Goal: Download file/media

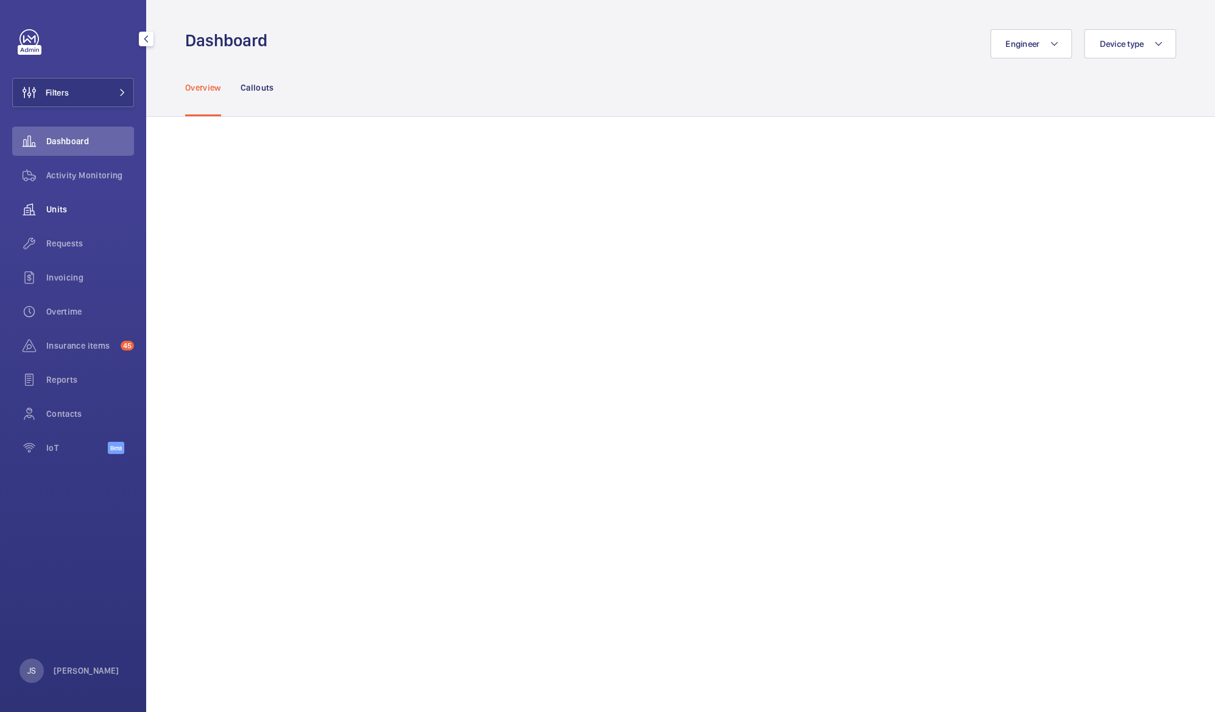
click at [55, 206] on span "Units" at bounding box center [90, 209] width 88 height 12
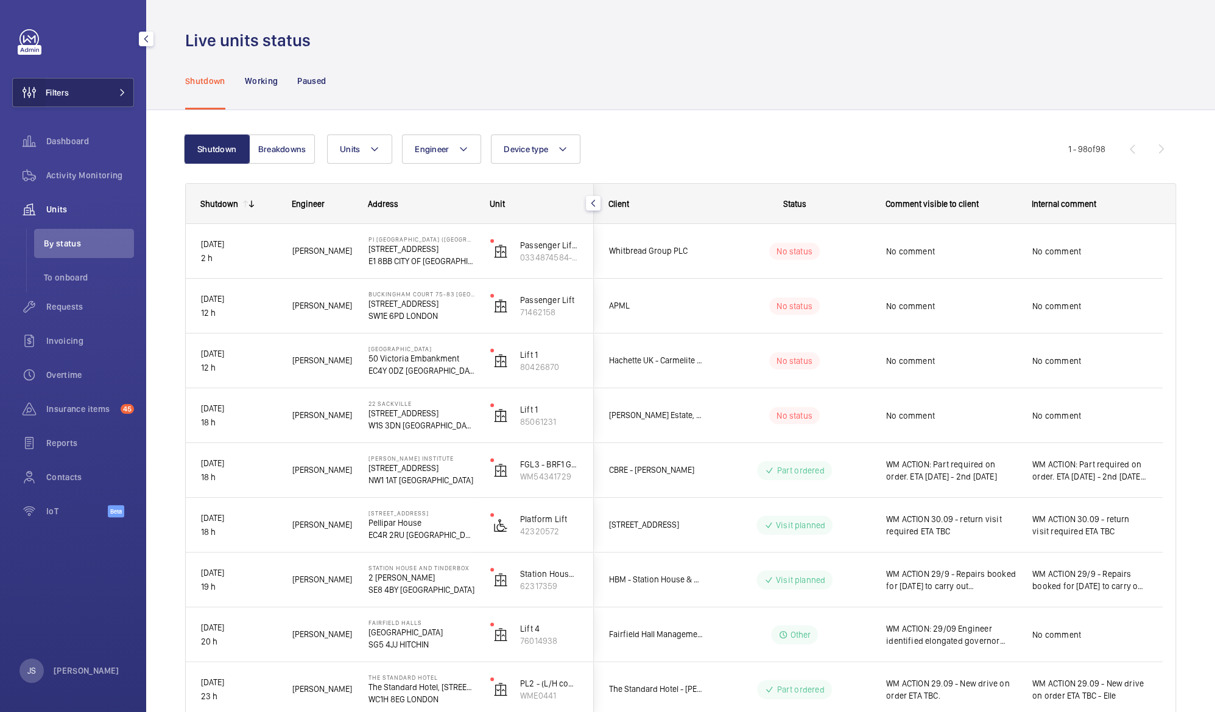
click at [38, 93] on wm-front-icon-button at bounding box center [29, 92] width 33 height 29
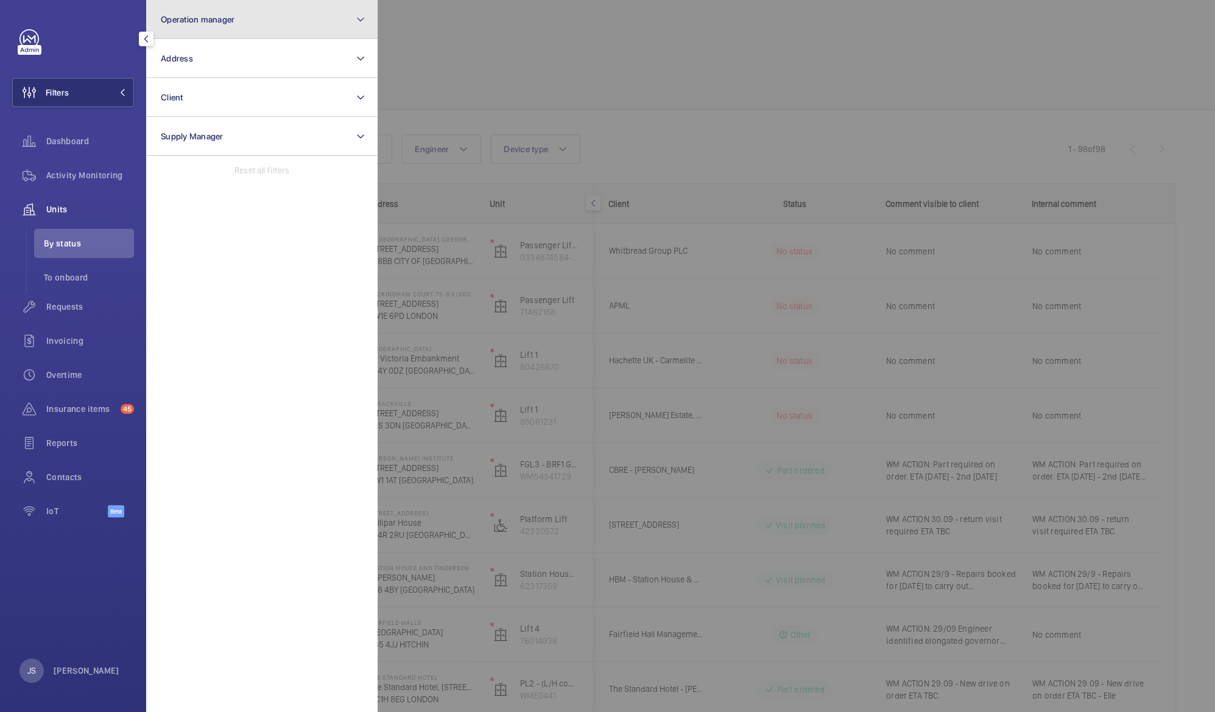
click at [181, 29] on button "Operation manager" at bounding box center [261, 19] width 231 height 39
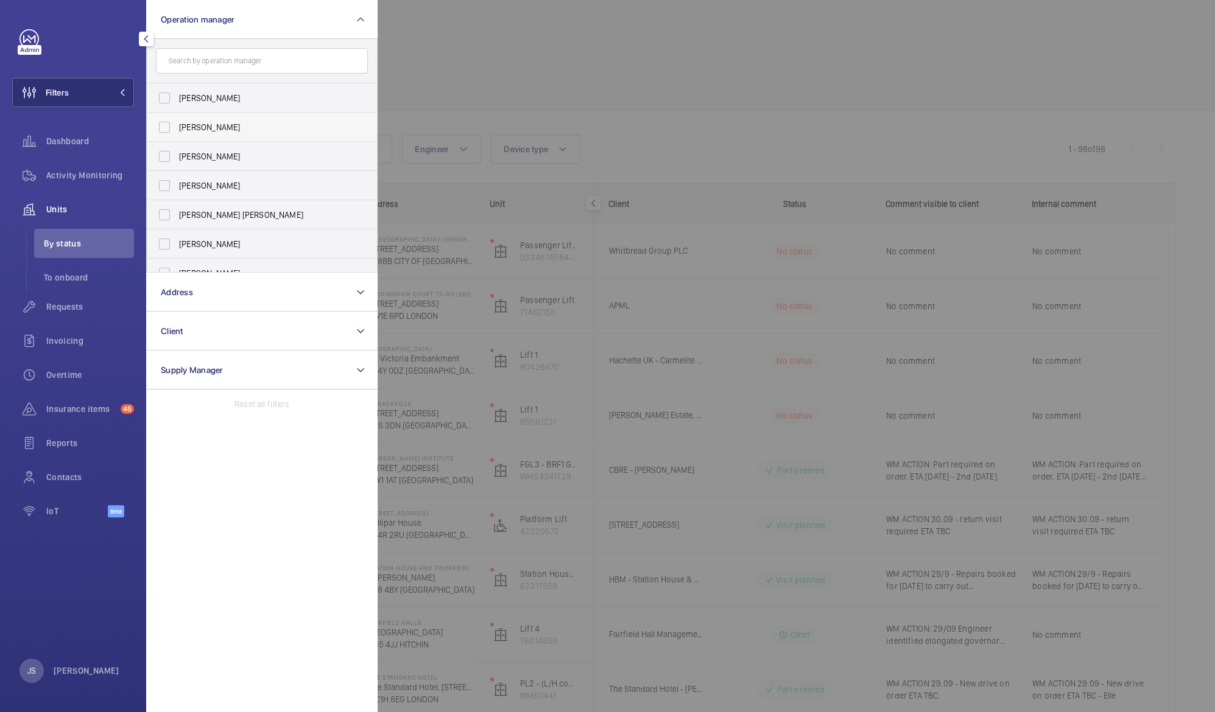
click at [197, 119] on label "[PERSON_NAME]" at bounding box center [253, 127] width 212 height 29
click at [177, 119] on input "[PERSON_NAME]" at bounding box center [164, 127] width 24 height 24
checkbox input "true"
click at [479, 59] on div at bounding box center [984, 356] width 1215 height 712
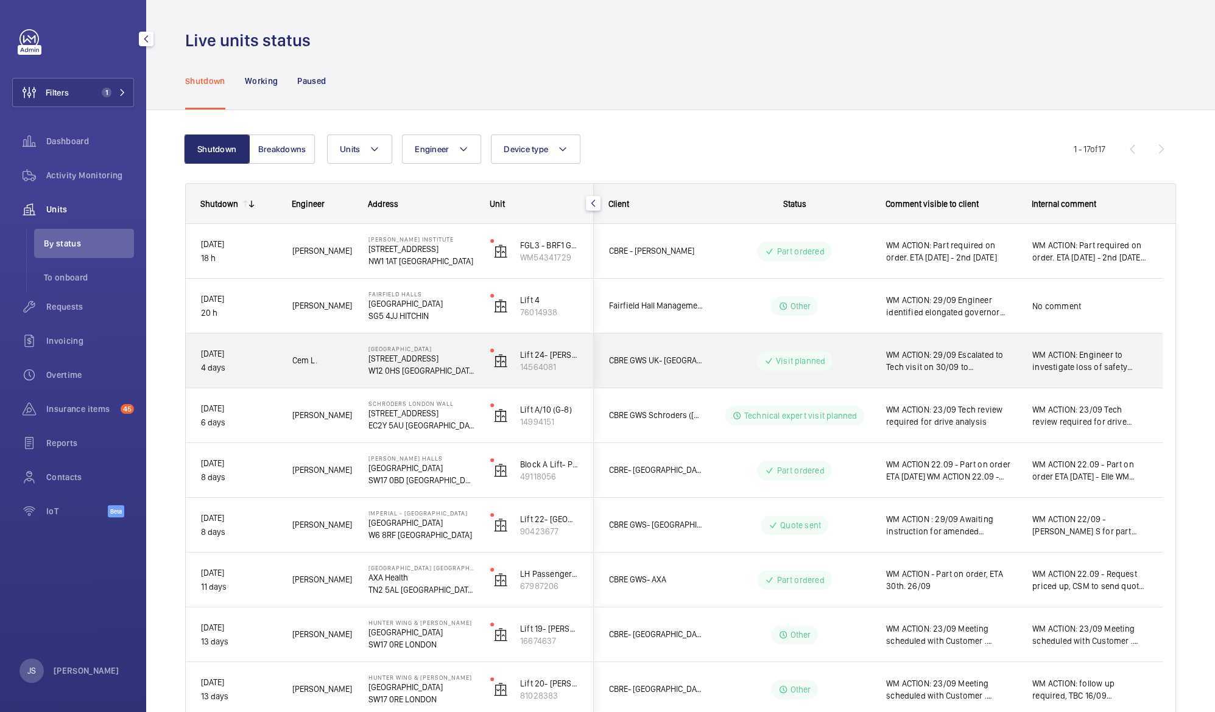
click at [950, 361] on span "WM ACTION: 29/09 Escalated to Tech visit on 30/09 to troubleshoot. 26/09 Engine…" at bounding box center [951, 361] width 130 height 24
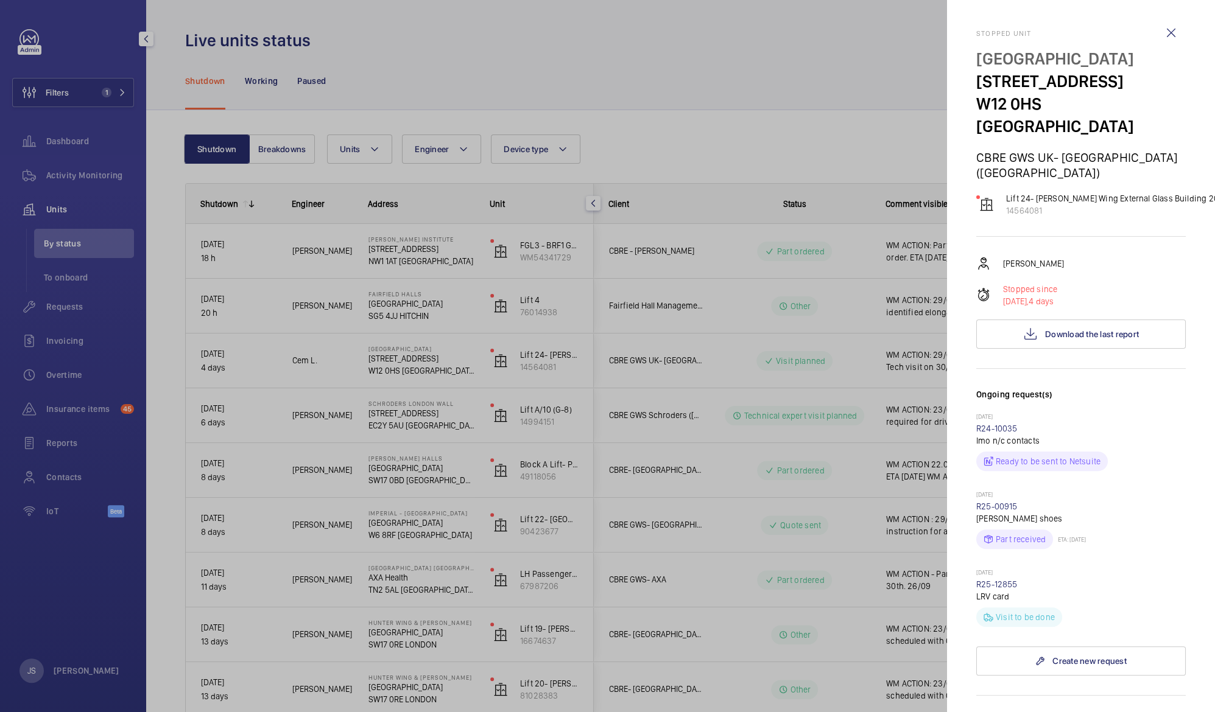
click at [794, 374] on div at bounding box center [607, 356] width 1215 height 712
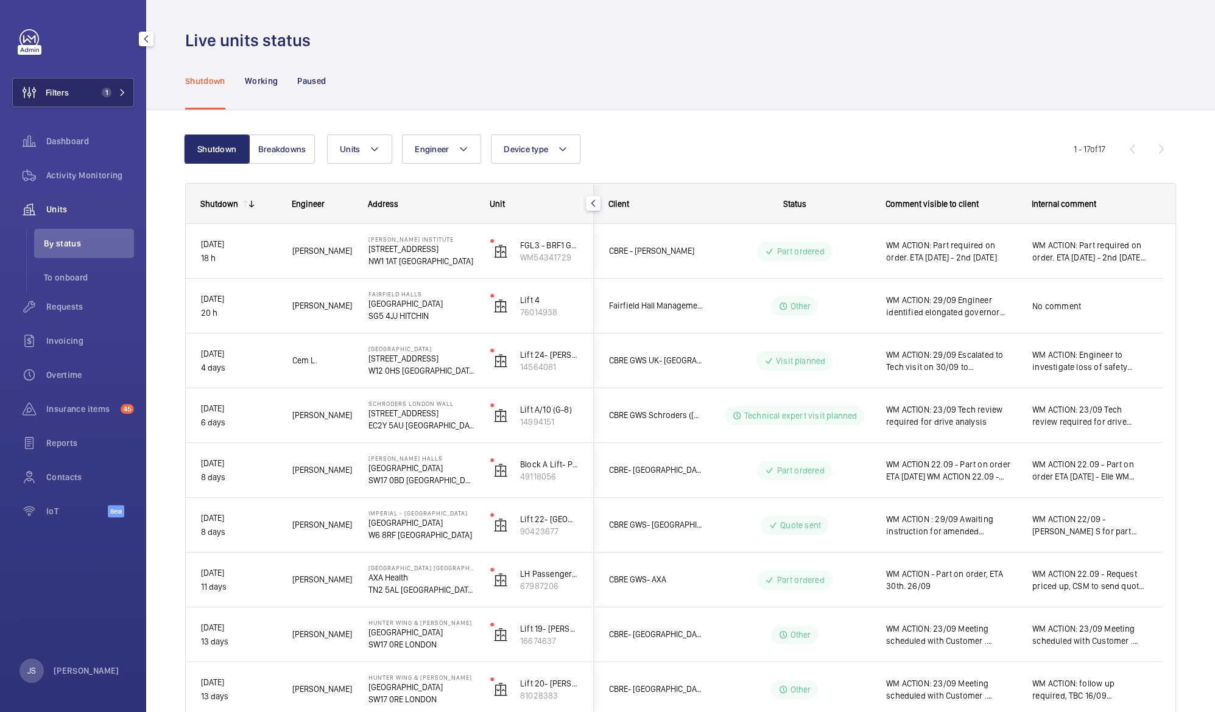
click at [55, 93] on span "Filters" at bounding box center [57, 92] width 23 height 12
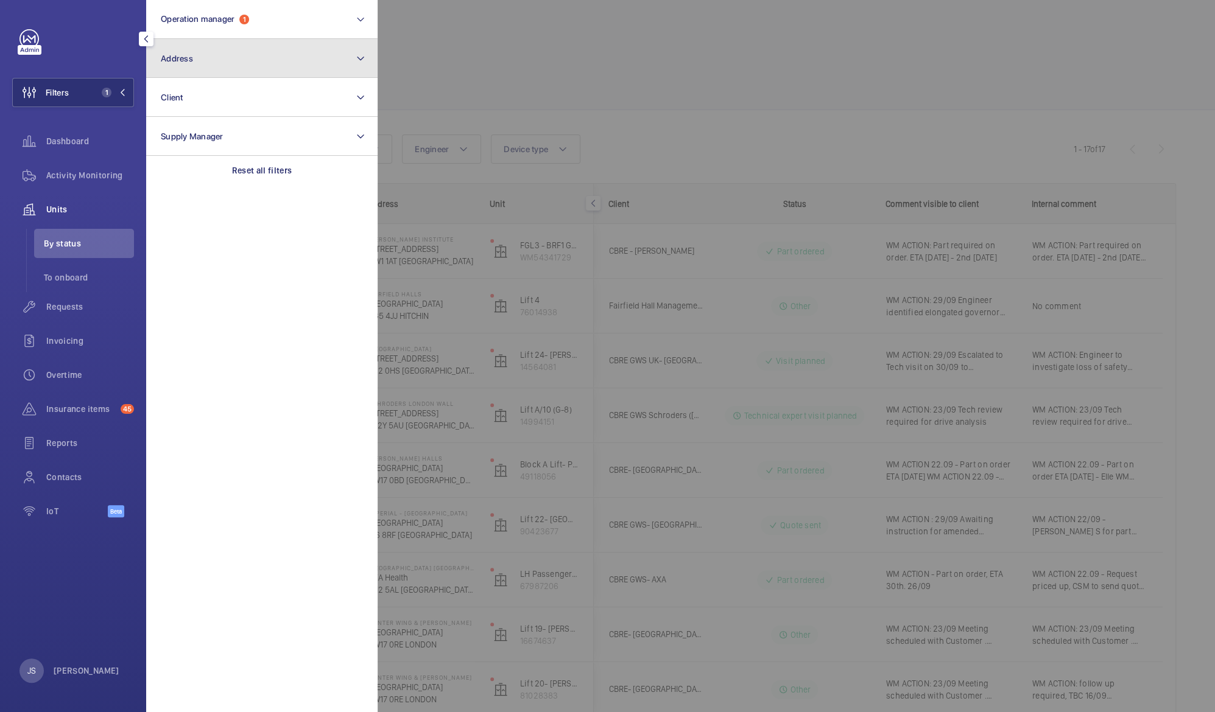
click at [186, 60] on span "Address" at bounding box center [177, 59] width 32 height 10
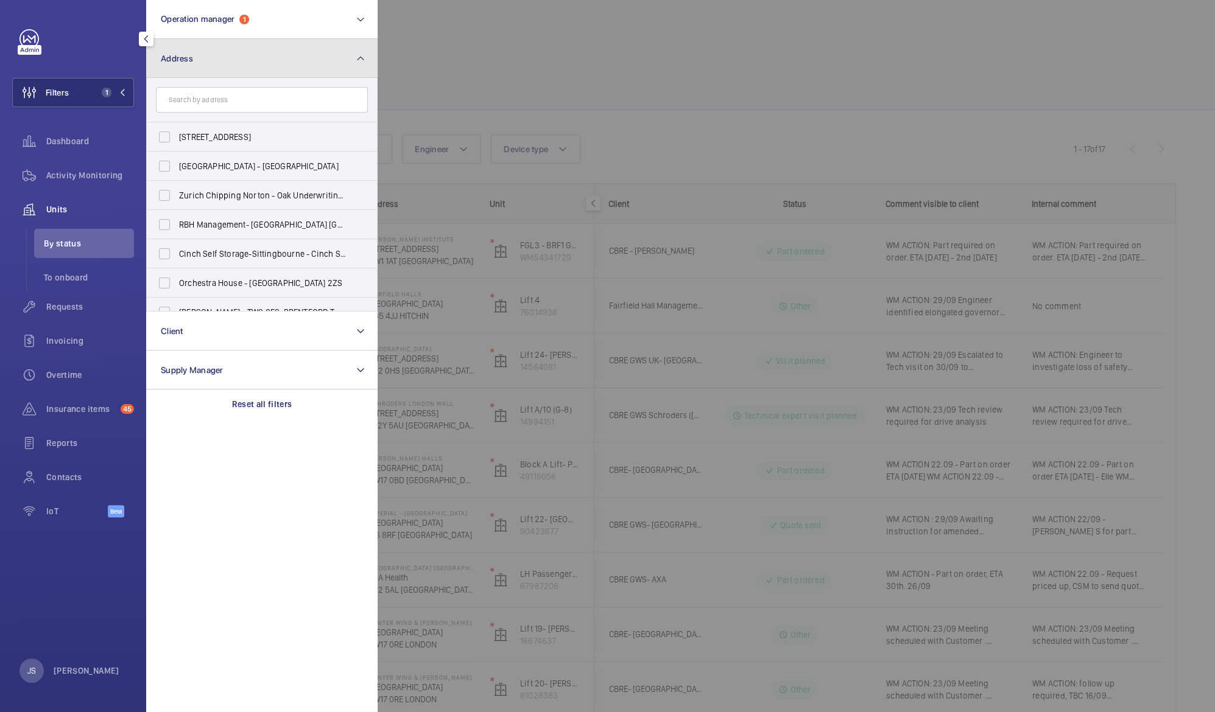
click at [186, 60] on span "Address" at bounding box center [177, 59] width 32 height 10
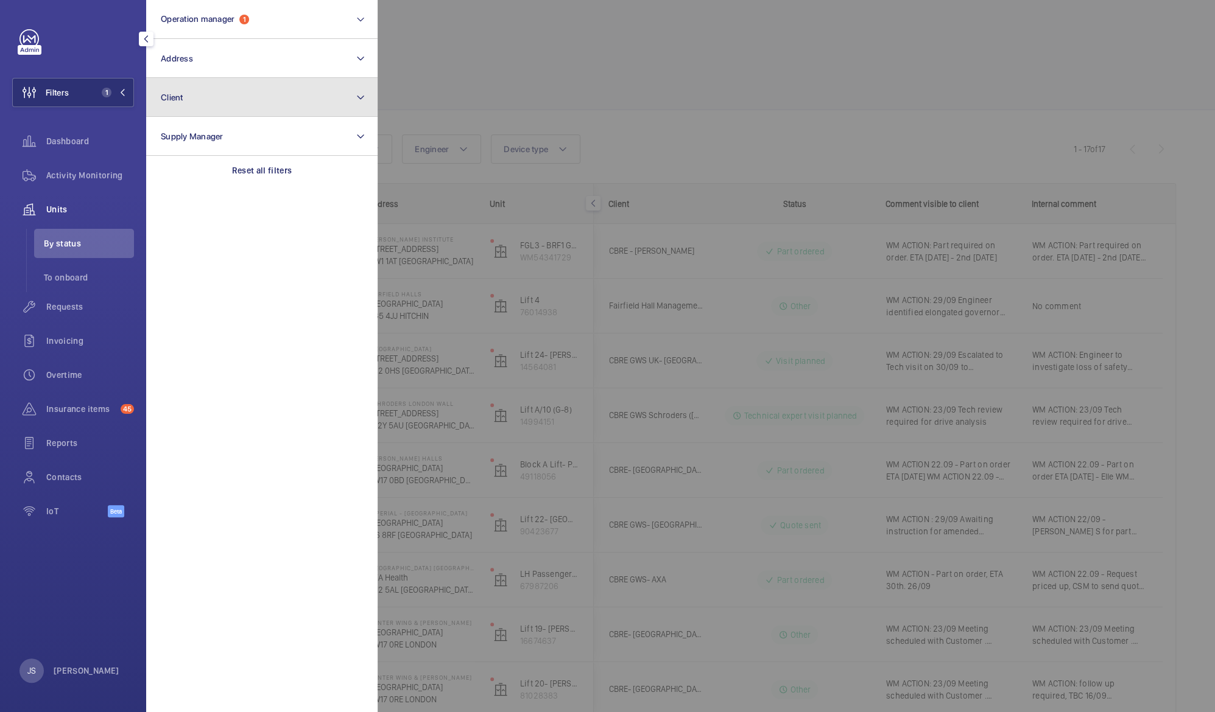
click at [186, 100] on button "Client" at bounding box center [261, 97] width 231 height 39
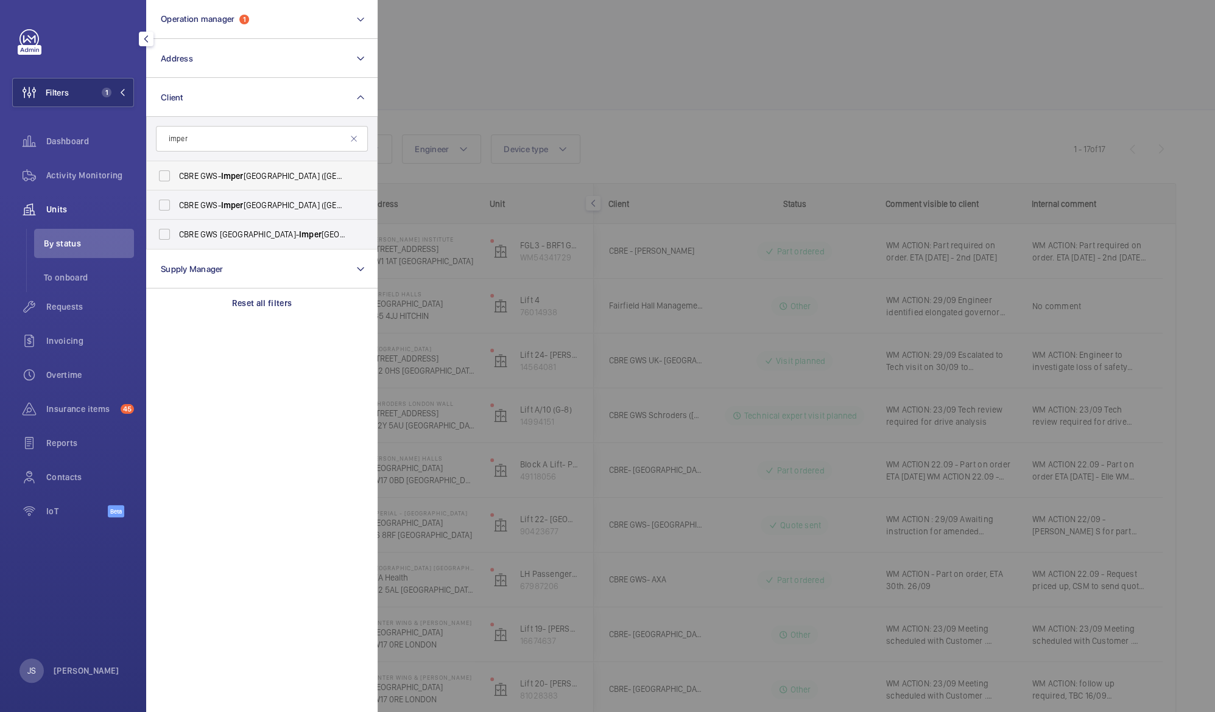
type input "imper"
click at [209, 175] on span "CBRE GWS- Imper ial Hospital ([GEOGRAPHIC_DATA])" at bounding box center [262, 176] width 167 height 12
click at [177, 175] on input "CBRE GWS- Imper ial Hospital ([GEOGRAPHIC_DATA])" at bounding box center [164, 176] width 24 height 24
checkbox input "true"
click at [212, 204] on span "CBRE GWS- [GEOGRAPHIC_DATA] ([GEOGRAPHIC_DATA][PERSON_NAME])" at bounding box center [262, 205] width 167 height 12
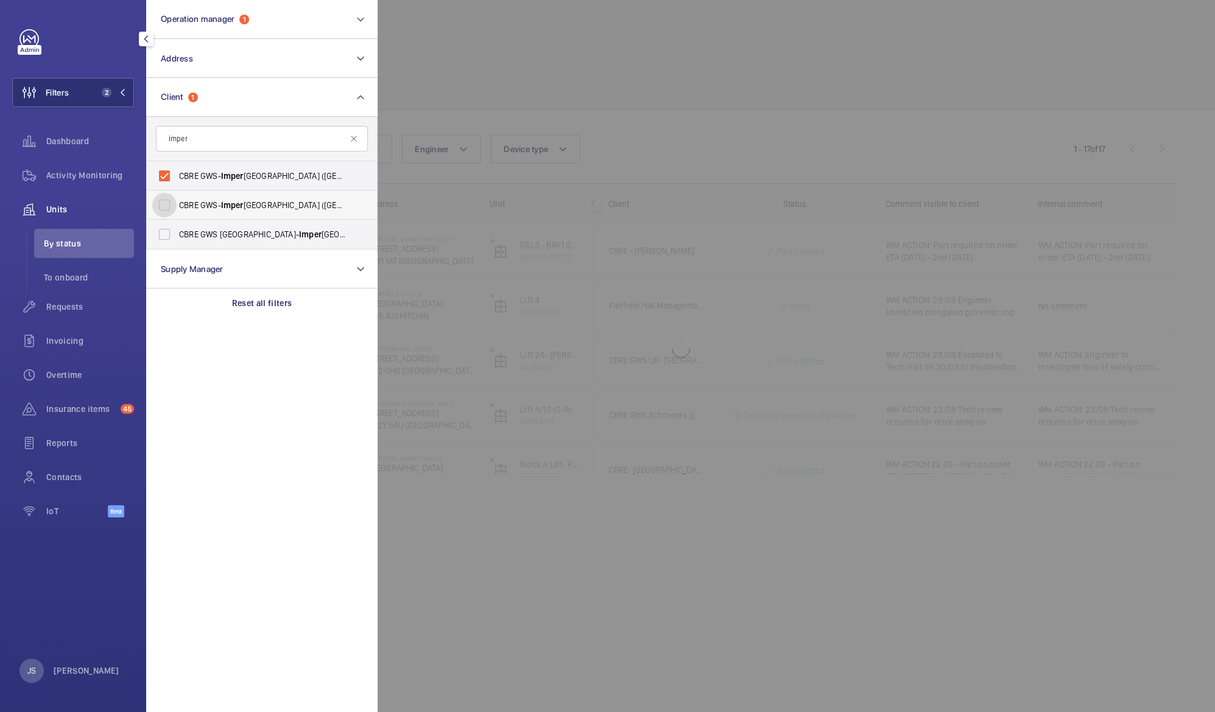
click at [177, 204] on input "CBRE GWS- [GEOGRAPHIC_DATA] ([GEOGRAPHIC_DATA][PERSON_NAME])" at bounding box center [164, 205] width 24 height 24
checkbox input "true"
click at [208, 236] on span "CBRE GWS UK- [GEOGRAPHIC_DATA] ([GEOGRAPHIC_DATA])" at bounding box center [262, 234] width 167 height 12
click at [177, 236] on input "CBRE GWS UK- [GEOGRAPHIC_DATA] ([GEOGRAPHIC_DATA])" at bounding box center [164, 234] width 24 height 24
checkbox input "true"
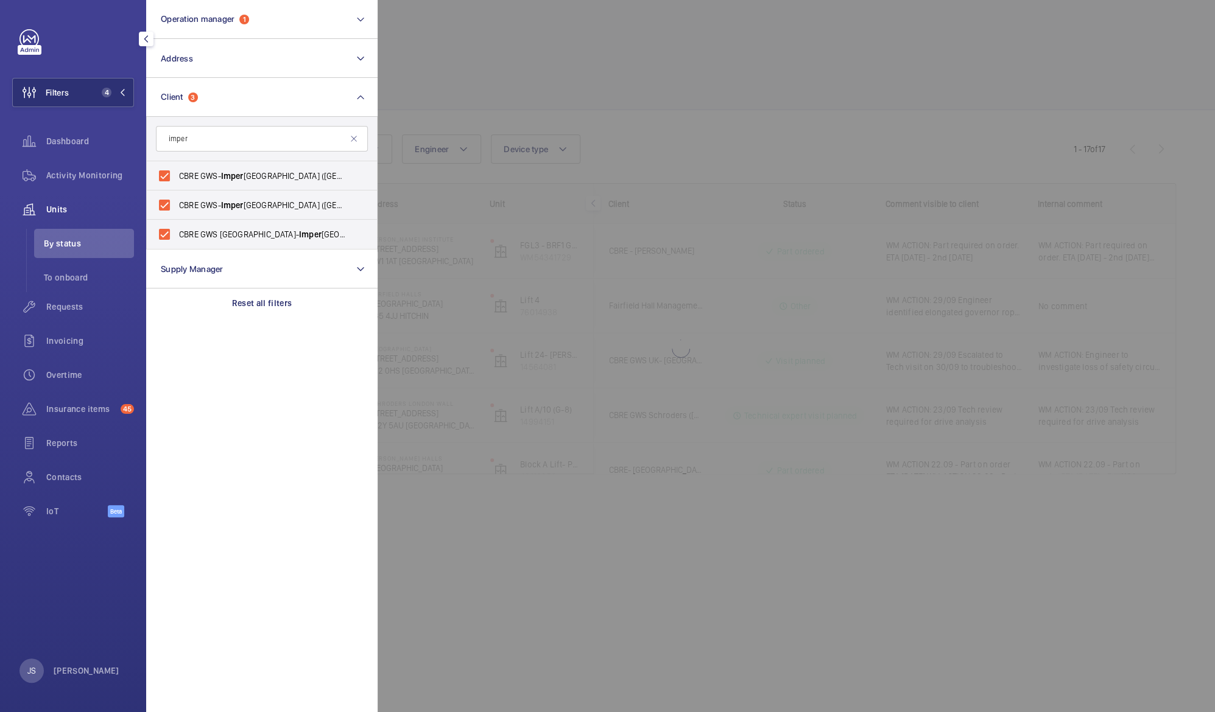
click at [526, 58] on div at bounding box center [984, 356] width 1215 height 712
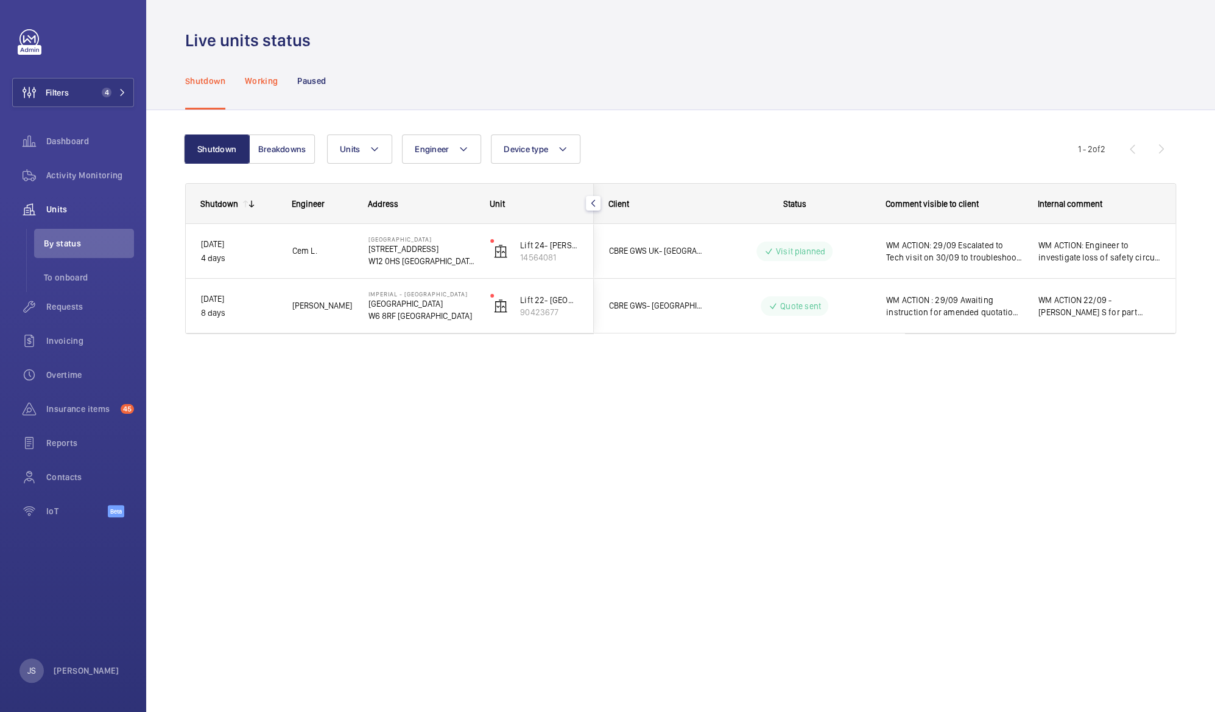
click at [254, 77] on p "Working" at bounding box center [261, 81] width 33 height 12
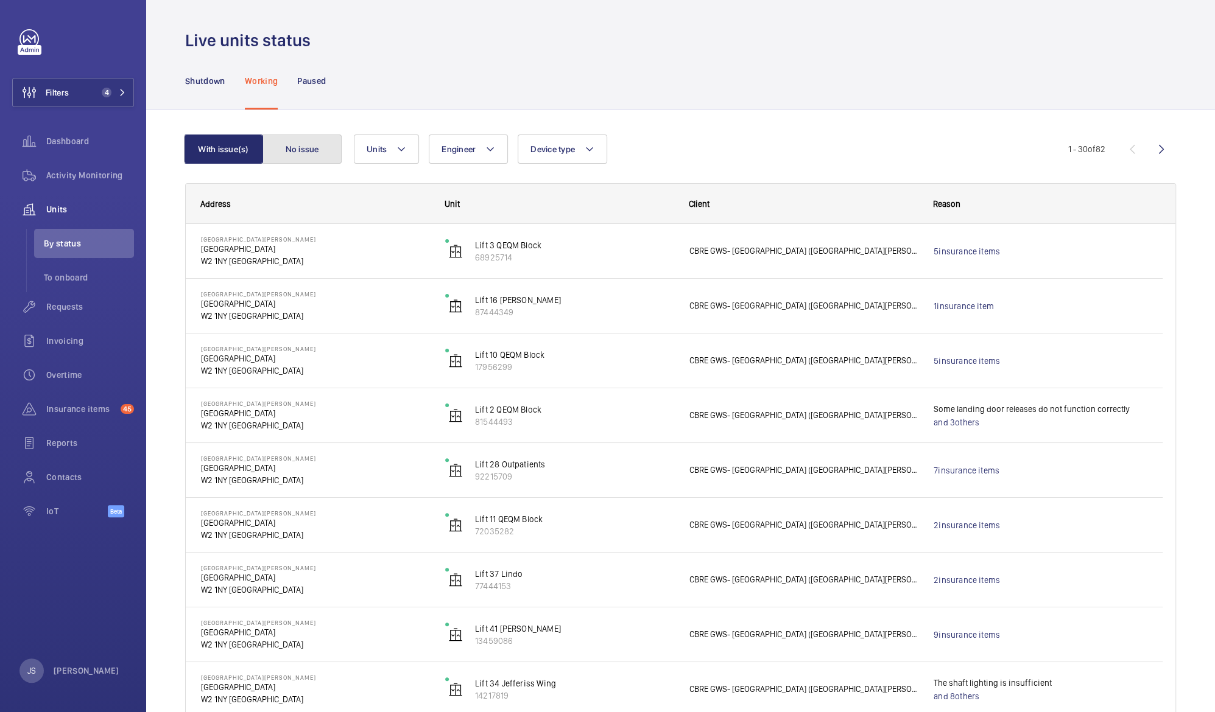
click at [305, 154] on button "No issue" at bounding box center [301, 149] width 79 height 29
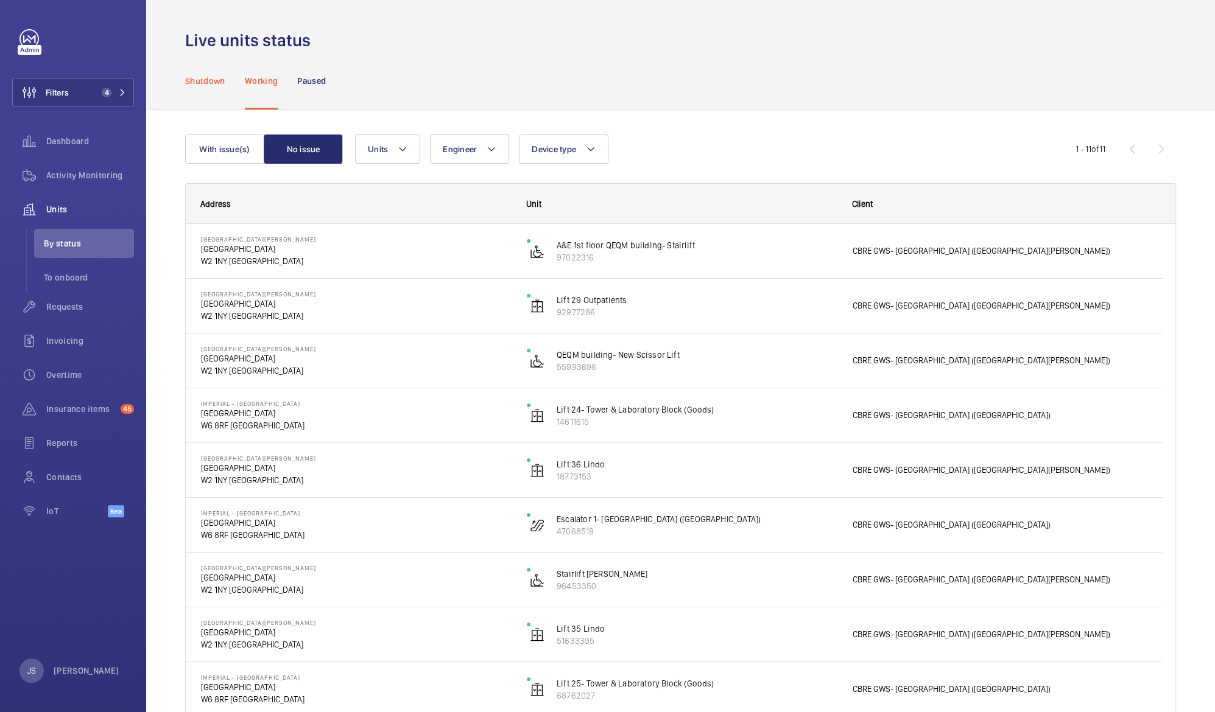
click at [205, 84] on p "Shutdown" at bounding box center [205, 81] width 40 height 12
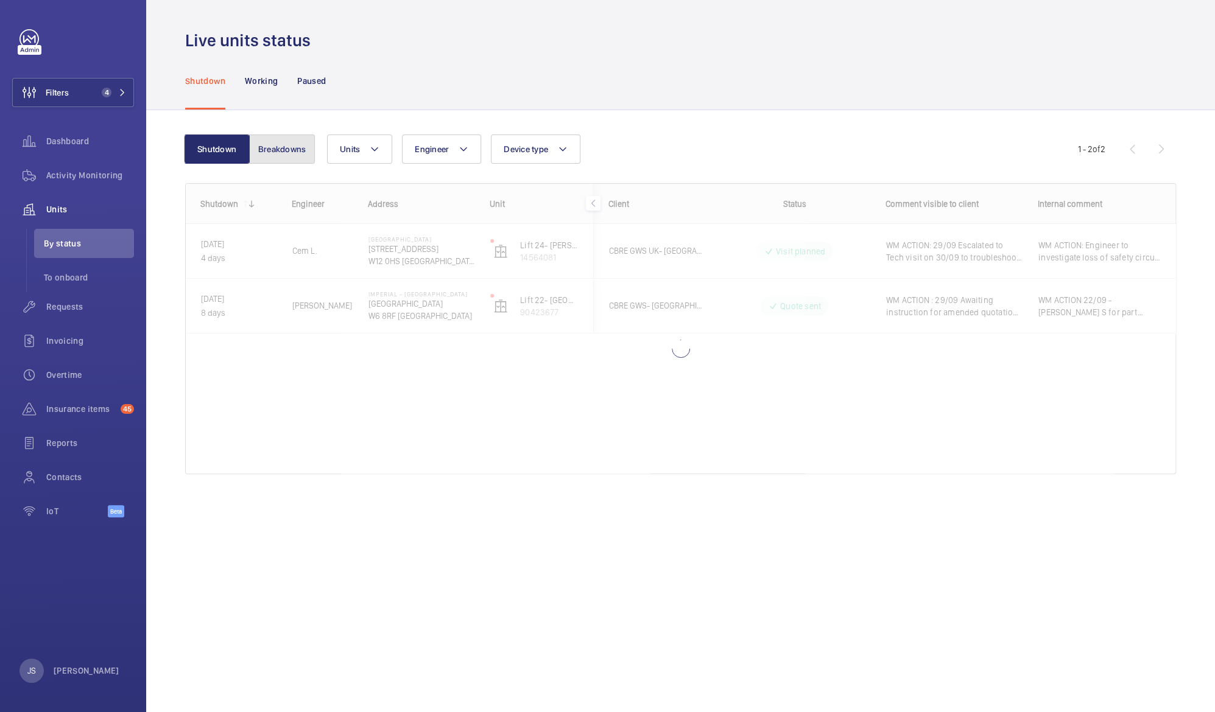
click at [273, 148] on button "Breakdowns" at bounding box center [282, 149] width 66 height 29
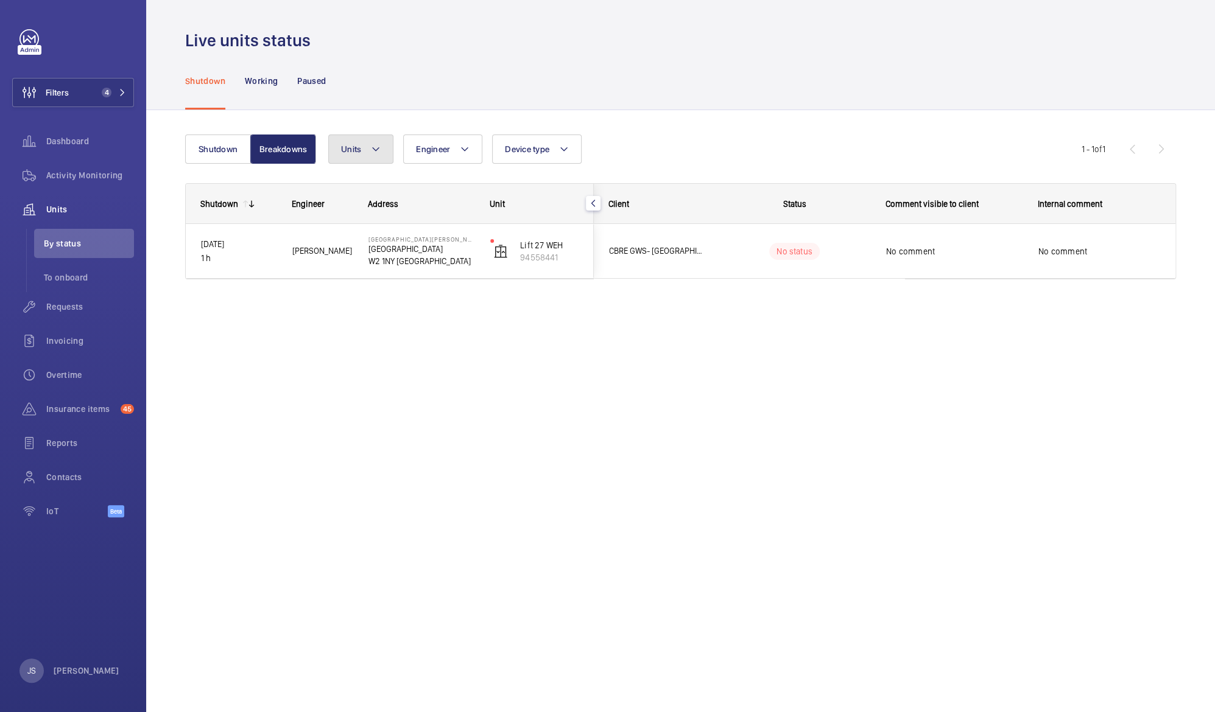
click at [377, 147] on mat-icon at bounding box center [376, 149] width 10 height 15
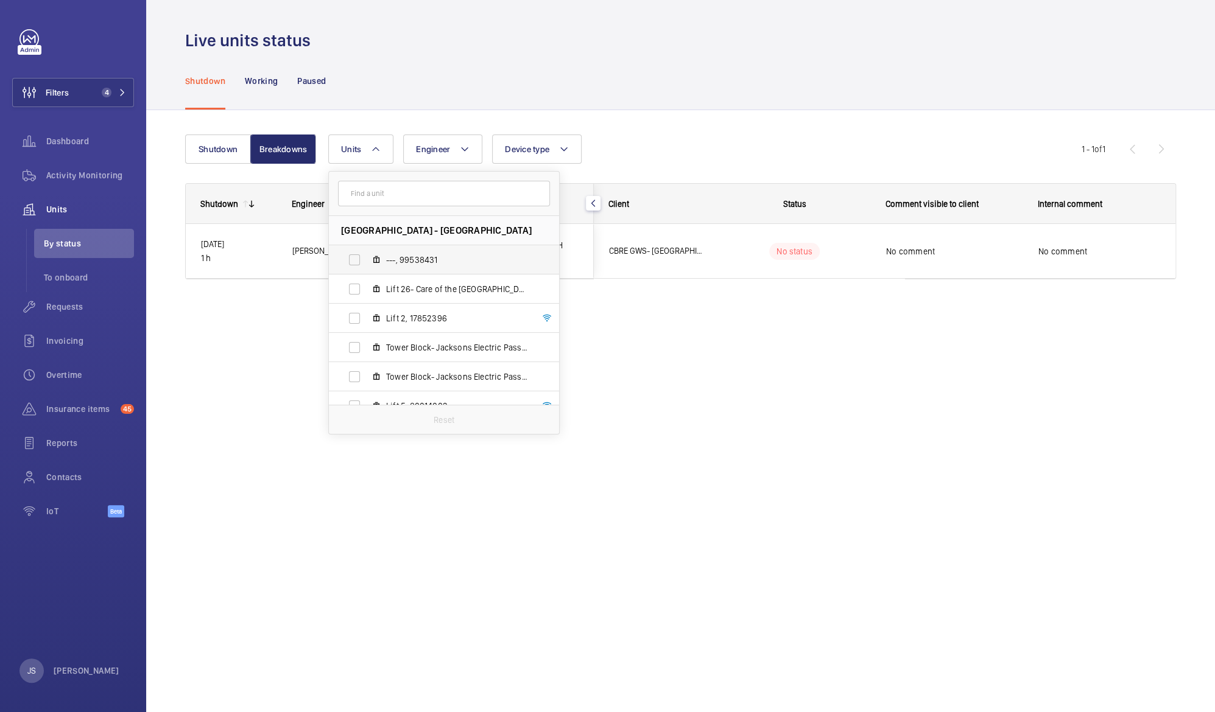
drag, startPoint x: 555, startPoint y: 235, endPoint x: 552, endPoint y: 269, distance: 34.2
click at [552, 269] on ul "[GEOGRAPHIC_DATA] - [GEOGRAPHIC_DATA] ---, 99538431 Lift 26- Care of the [GEOGR…" at bounding box center [444, 376] width 230 height 321
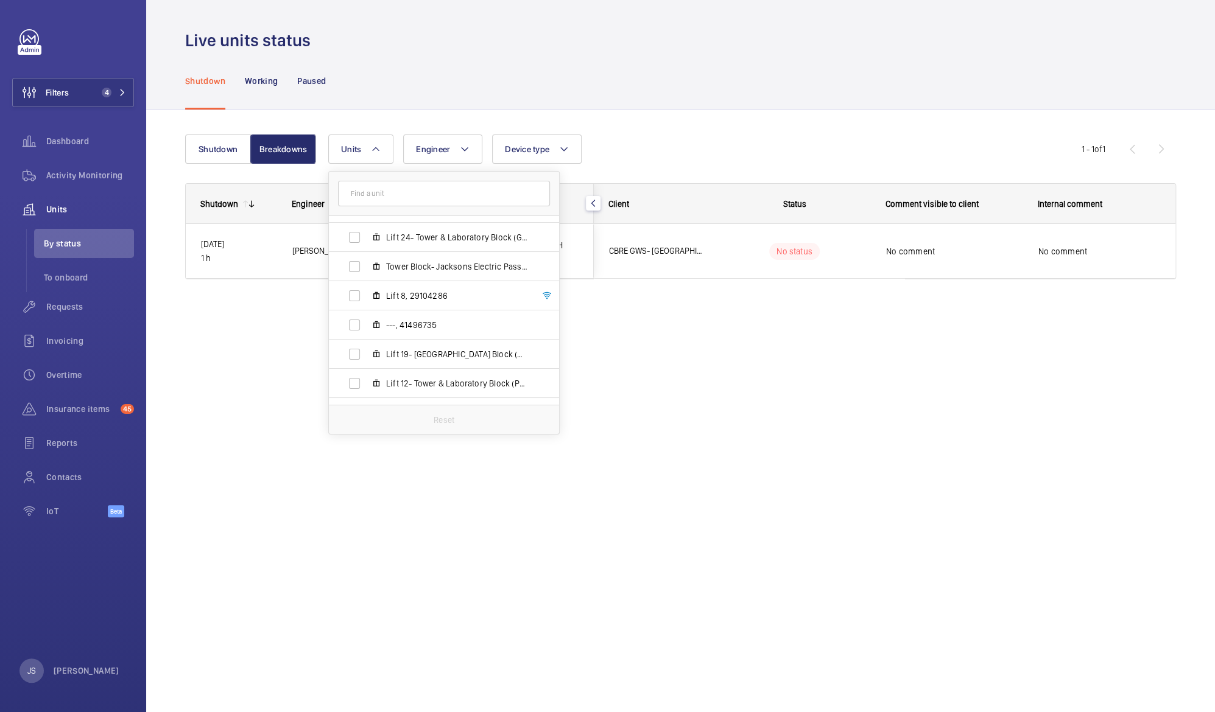
scroll to position [1003, 0]
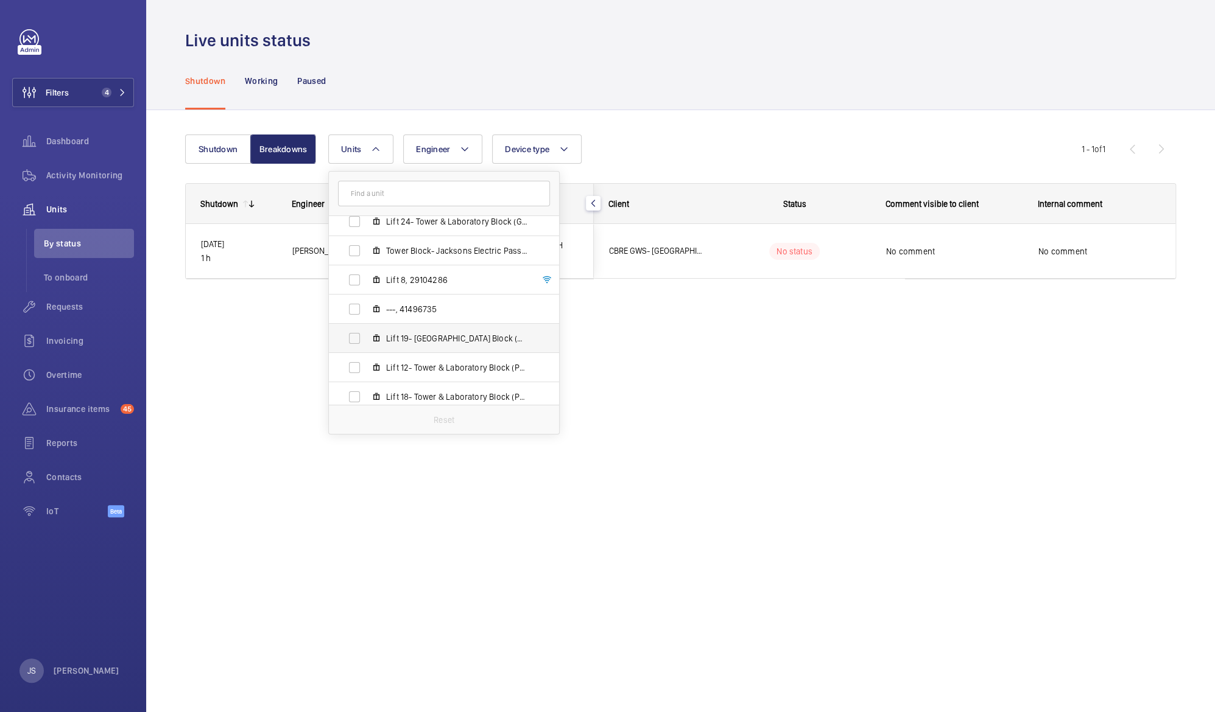
click at [483, 342] on span "Lift 19- [GEOGRAPHIC_DATA] Block (Passenger), 15046509" at bounding box center [456, 338] width 141 height 12
click at [367, 342] on input "Lift 19- [GEOGRAPHIC_DATA] Block (Passenger), 15046509" at bounding box center [354, 338] width 24 height 24
checkbox input "true"
click at [535, 517] on div "Shutdown Breakdowns Units 1 Imperial - [GEOGRAPHIC_DATA] - [GEOGRAPHIC_DATA] [G…" at bounding box center [680, 321] width 1068 height 423
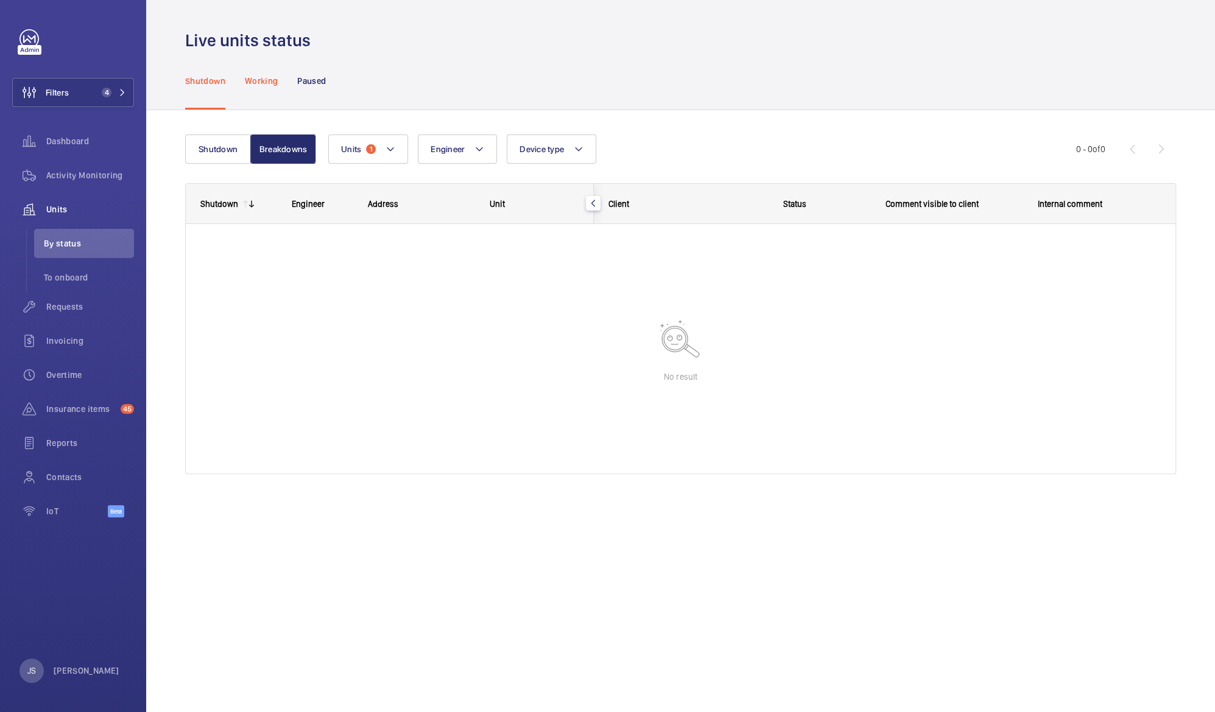
click at [256, 82] on p "Working" at bounding box center [261, 81] width 33 height 12
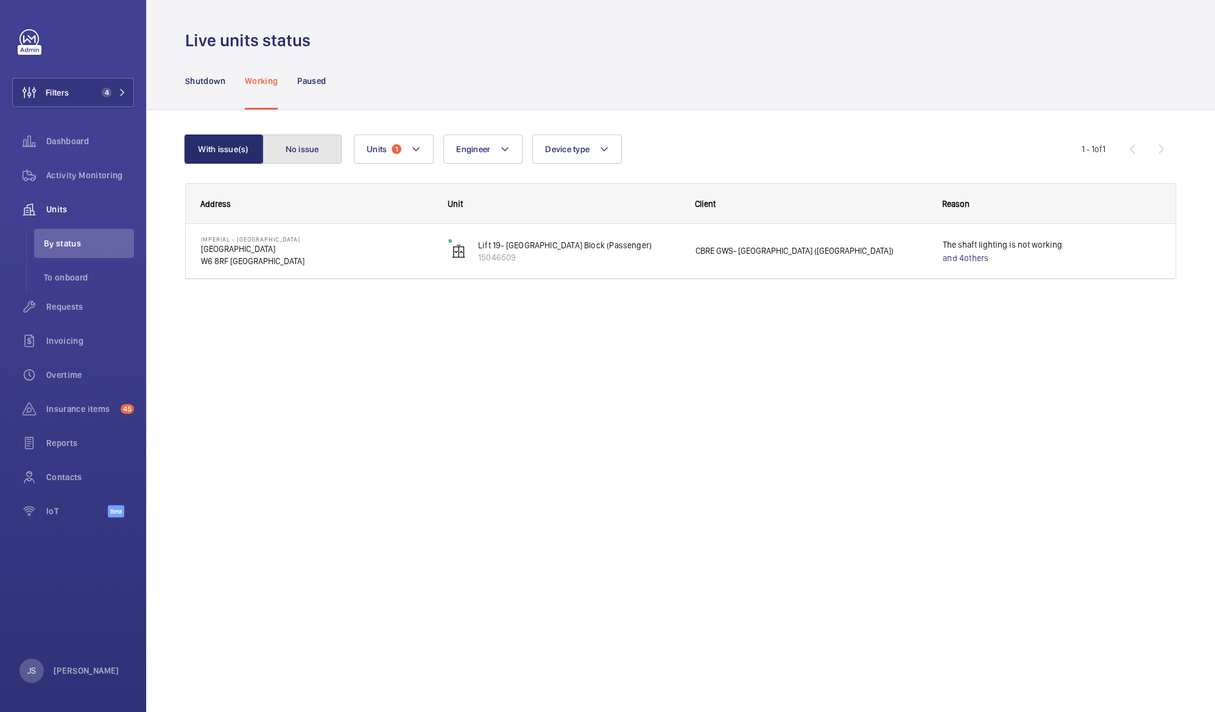
click at [311, 148] on button "No issue" at bounding box center [301, 149] width 79 height 29
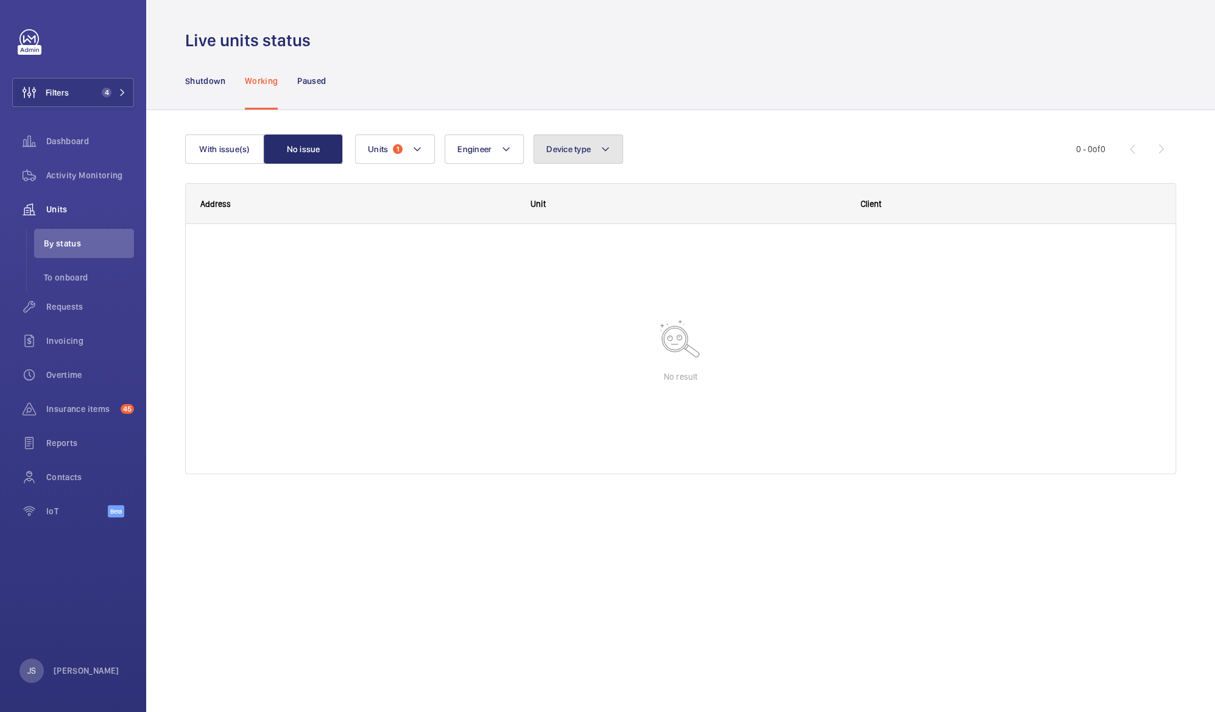
click at [559, 147] on span "Device type" at bounding box center [568, 149] width 44 height 10
click at [409, 295] on div at bounding box center [680, 349] width 989 height 250
click at [63, 208] on span "Units" at bounding box center [90, 209] width 88 height 12
click at [63, 209] on span "Units" at bounding box center [90, 209] width 88 height 12
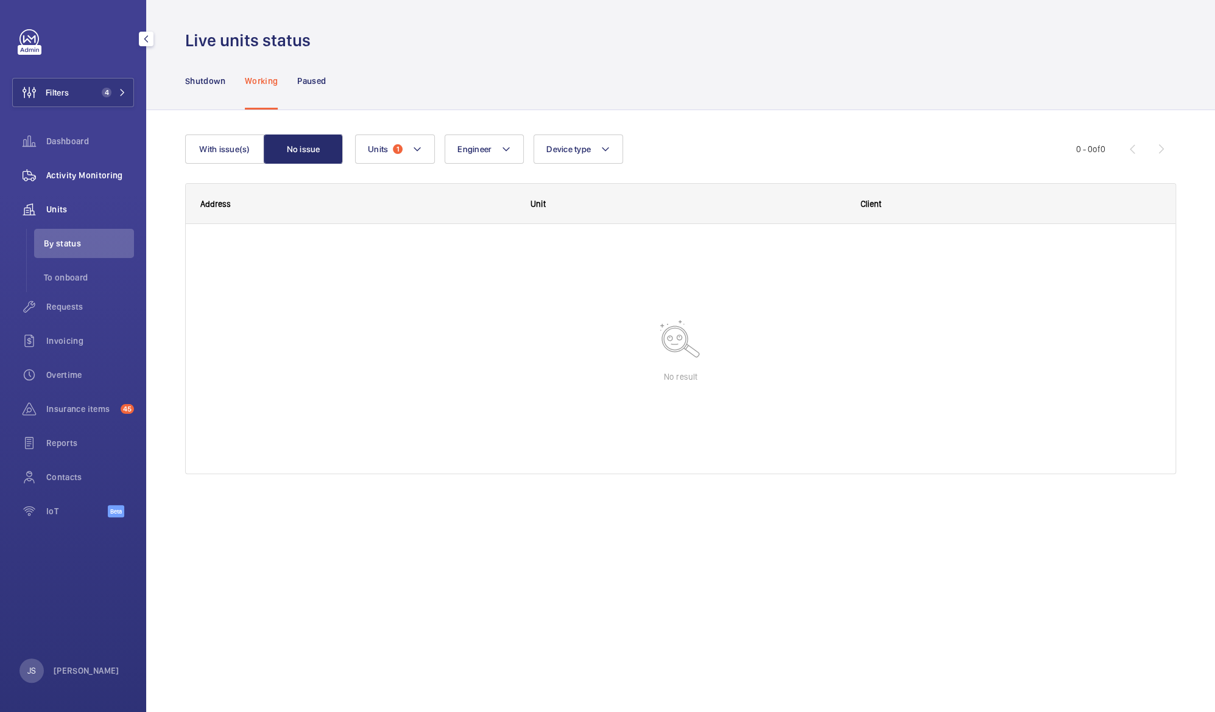
click at [61, 174] on span "Activity Monitoring" at bounding box center [90, 175] width 88 height 12
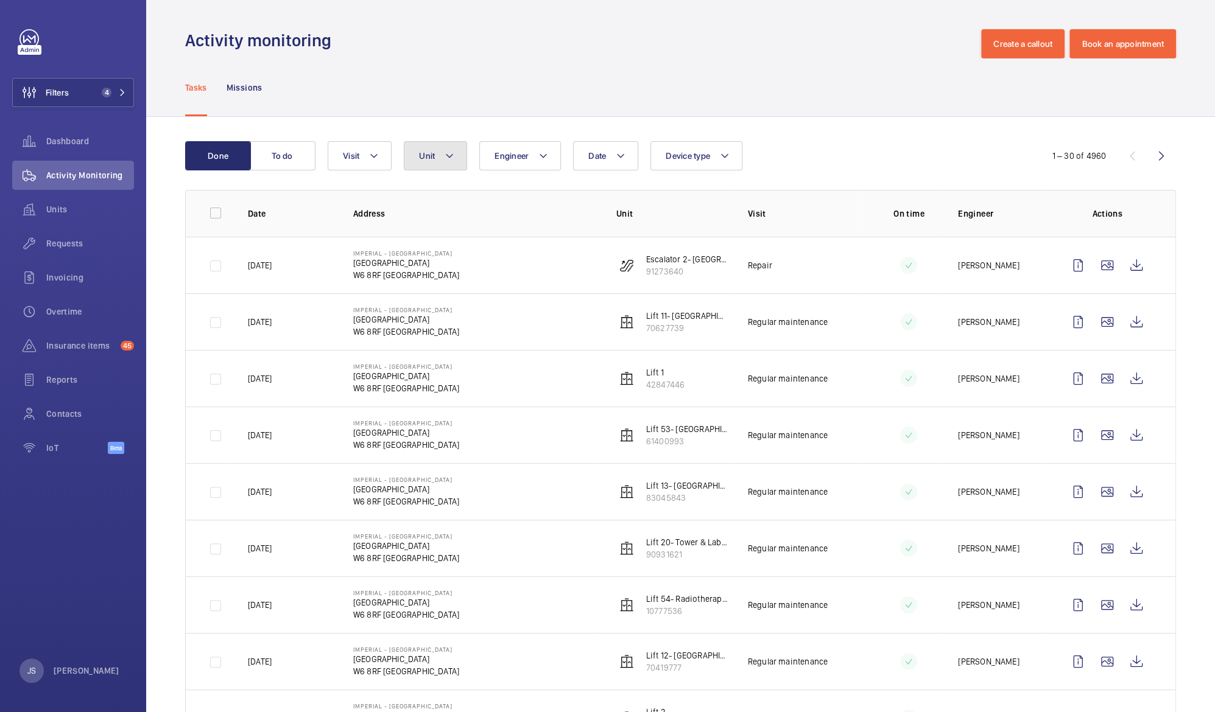
click at [449, 158] on mat-icon at bounding box center [449, 156] width 10 height 15
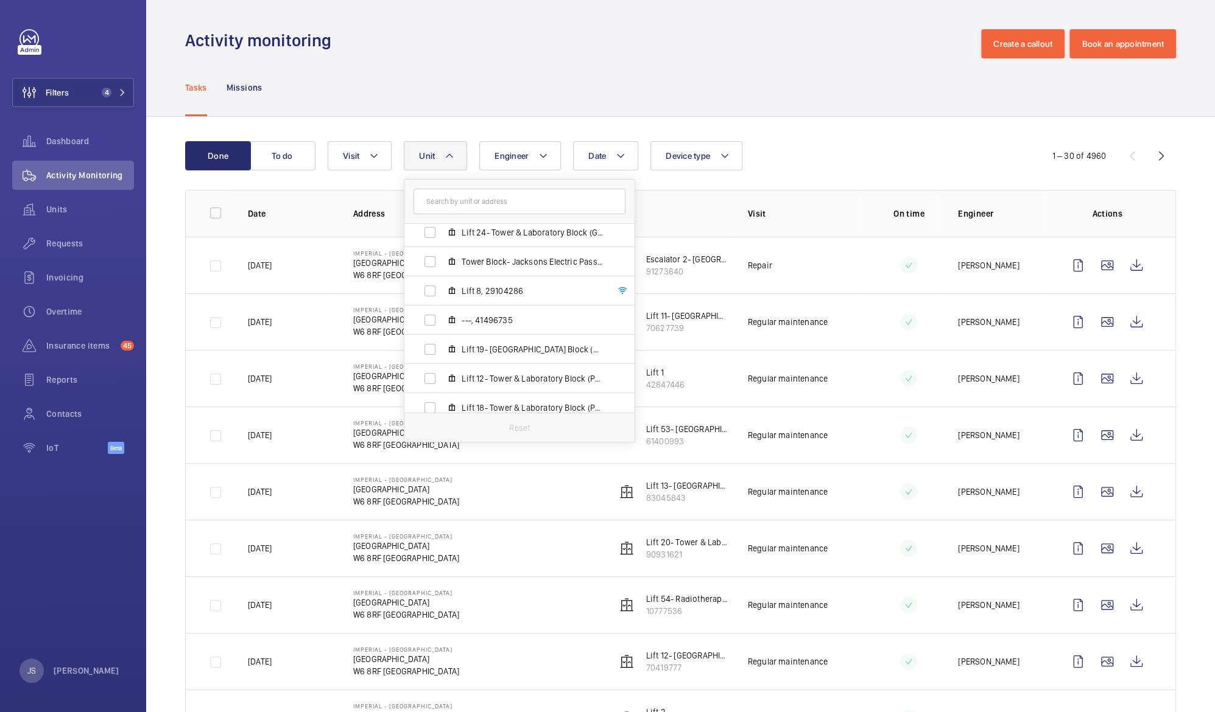
scroll to position [1093, 0]
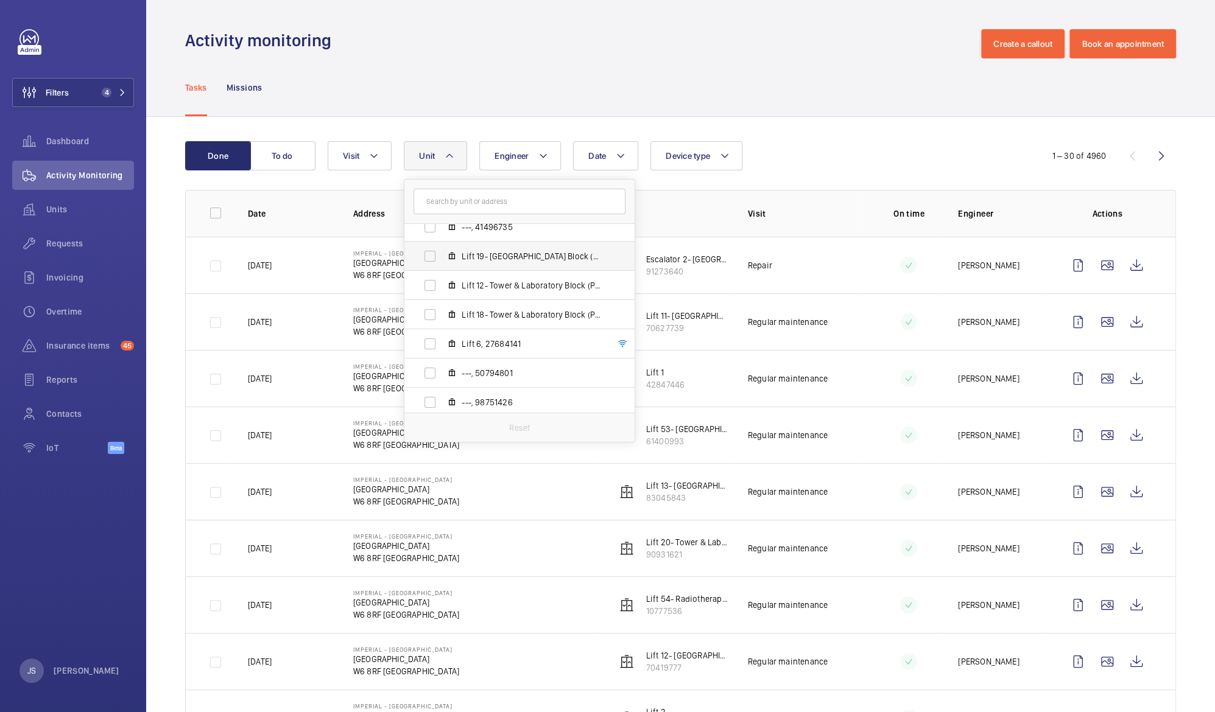
click at [507, 256] on span "Lift 19- [GEOGRAPHIC_DATA] Block (Passenger), 15046509" at bounding box center [531, 256] width 141 height 12
click at [442, 256] on input "Lift 19- [GEOGRAPHIC_DATA] Block (Passenger), 15046509" at bounding box center [430, 256] width 24 height 24
checkbox input "true"
click at [710, 43] on div "Activity monitoring Create a callout Book an appointment" at bounding box center [680, 43] width 991 height 29
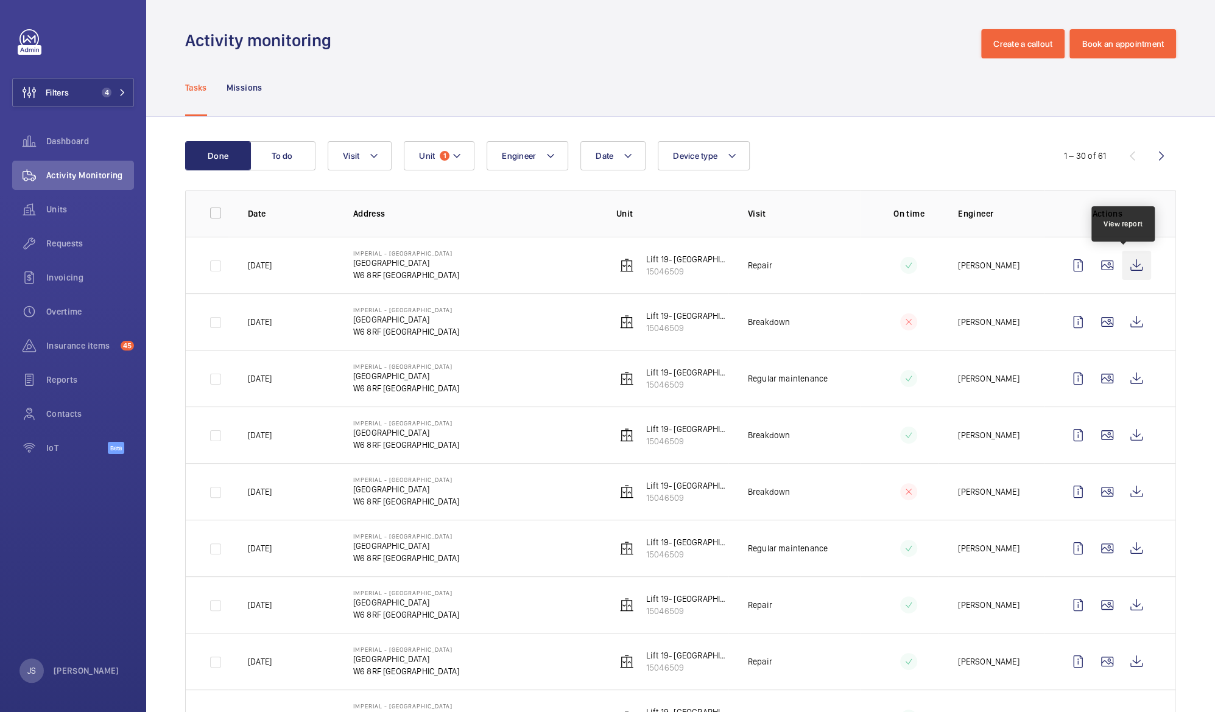
click at [1125, 268] on wm-front-icon-button at bounding box center [1135, 265] width 29 height 29
click at [1125, 321] on wm-front-icon-button at bounding box center [1135, 321] width 29 height 29
click at [1125, 265] on wm-front-icon-button at bounding box center [1135, 265] width 29 height 29
click at [1125, 379] on wm-front-icon-button at bounding box center [1135, 378] width 29 height 29
